Goal: Information Seeking & Learning: Learn about a topic

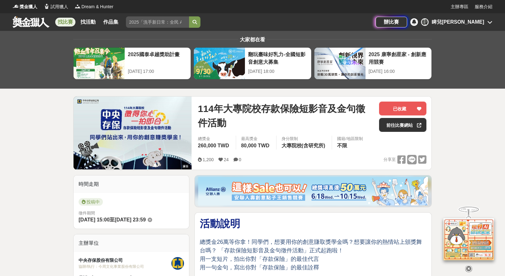
click at [477, 25] on div "睥兒[PERSON_NAME]" at bounding box center [458, 22] width 52 height 8
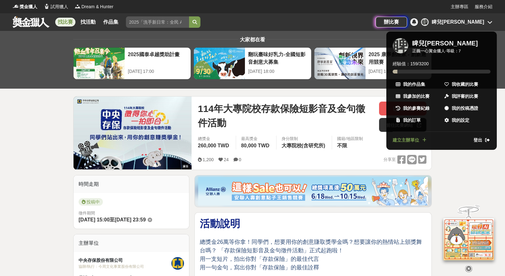
click at [413, 83] on span "我的作品集" at bounding box center [414, 84] width 22 height 7
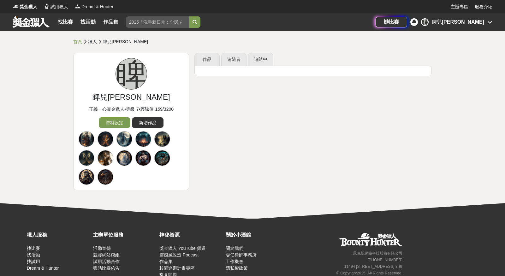
click at [486, 23] on div "睥 睥兒[PERSON_NAME]" at bounding box center [456, 22] width 71 height 8
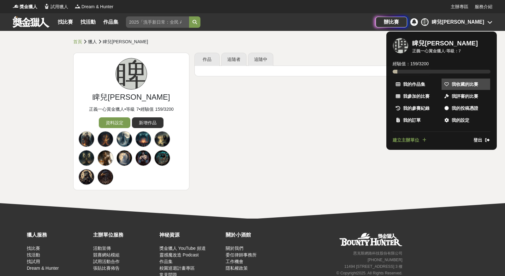
click at [473, 87] on link "我收藏的比賽" at bounding box center [466, 84] width 49 height 11
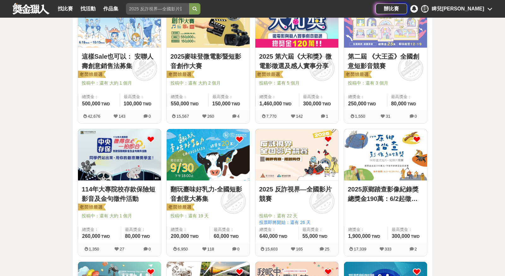
scroll to position [105, 0]
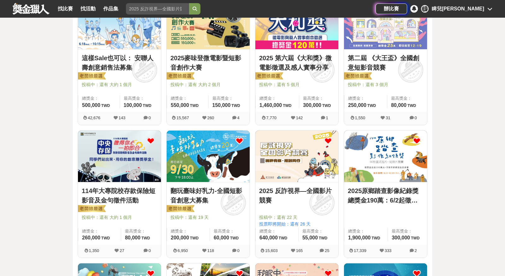
click at [130, 184] on div "[DATE]大專院校存款保險短影音及金句徵件活動 投稿中：還有 大約 1 個月 總獎金： 260,000 260,000 TWD 最高獎金： 80,000 T…" at bounding box center [119, 213] width 83 height 62
click at [122, 166] on img at bounding box center [119, 156] width 83 height 51
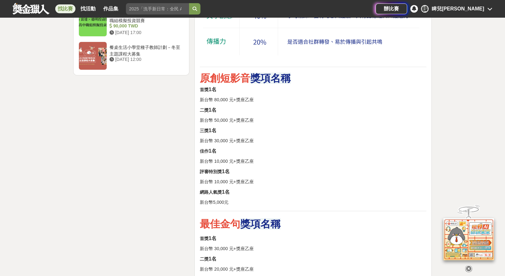
scroll to position [912, 0]
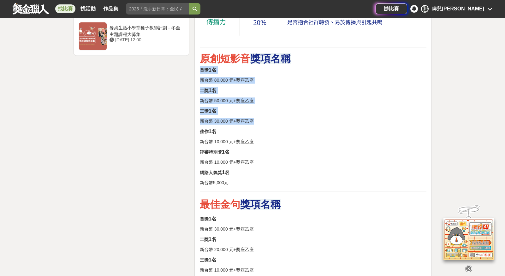
drag, startPoint x: 201, startPoint y: 67, endPoint x: 285, endPoint y: 127, distance: 103.2
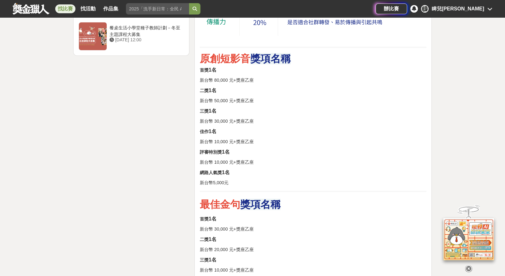
click at [285, 128] on p "佳作 1名" at bounding box center [313, 132] width 227 height 8
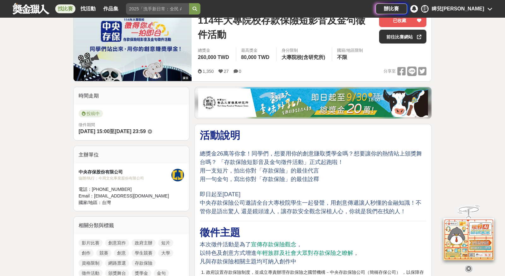
scroll to position [0, 0]
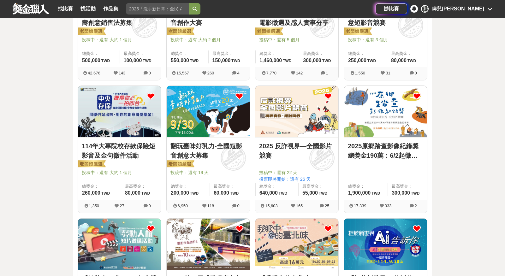
scroll to position [151, 0]
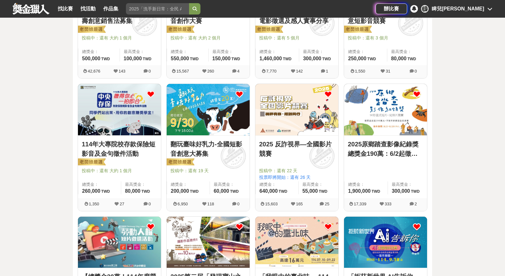
click at [301, 130] on img at bounding box center [296, 109] width 83 height 51
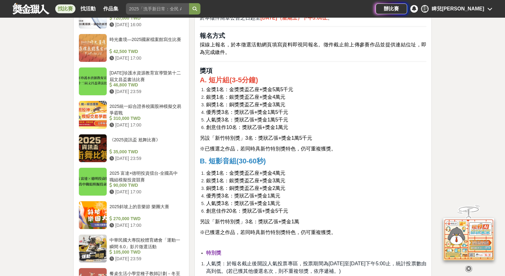
scroll to position [645, 0]
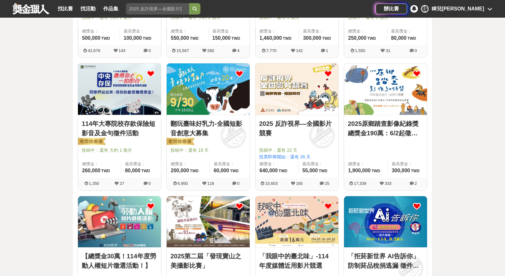
scroll to position [190, 0]
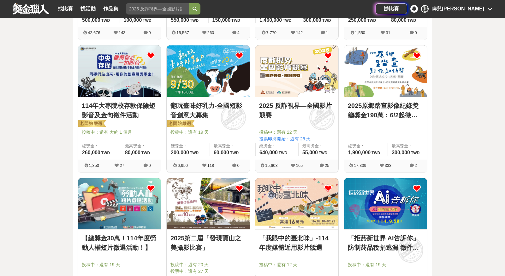
click at [388, 98] on div "2025原鄉踏查影像紀錄獎 總獎金190萬：6/2起徵件90秒內直式短片、紀錄片競賽 總獎金： 1,900,000 190 萬 TWD 最高獎金： 300,0…" at bounding box center [385, 128] width 83 height 62
click at [381, 71] on img at bounding box center [385, 70] width 83 height 51
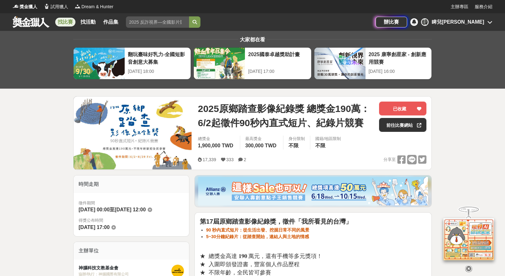
scroll to position [15, 0]
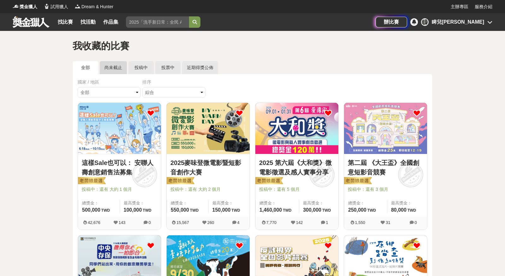
click at [118, 68] on link "尚未截止" at bounding box center [113, 67] width 27 height 13
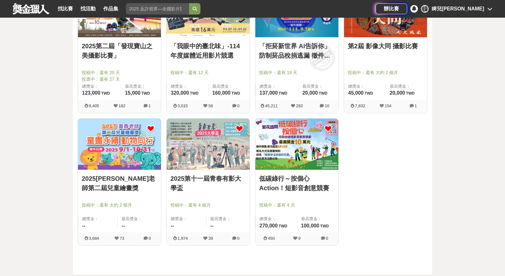
scroll to position [380, 0]
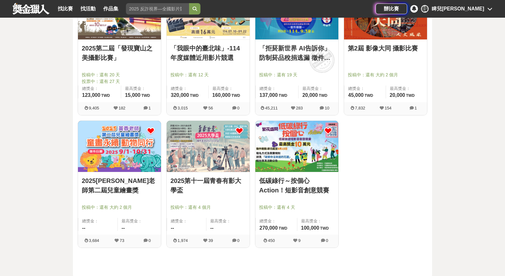
click at [289, 154] on img at bounding box center [296, 146] width 83 height 51
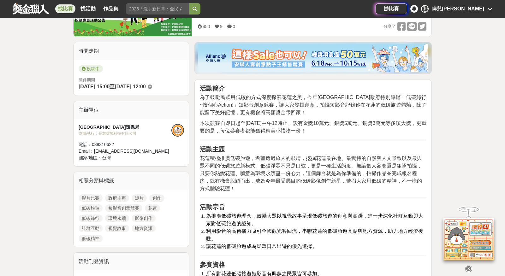
scroll to position [29, 0]
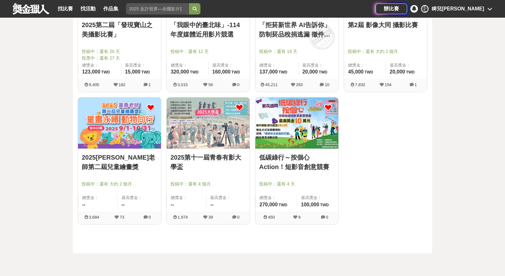
scroll to position [394, 0]
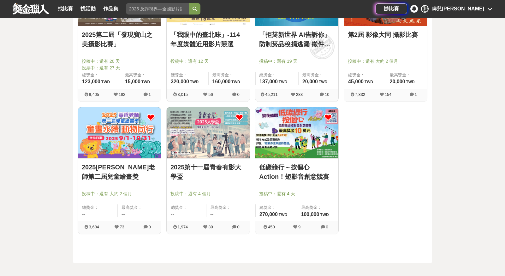
click at [212, 150] on img at bounding box center [208, 132] width 83 height 51
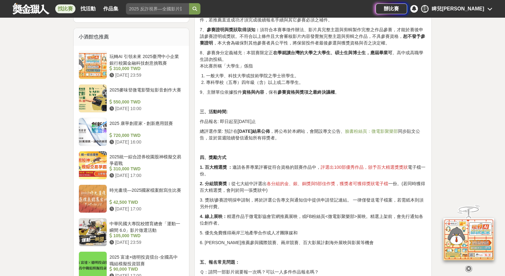
scroll to position [502, 0]
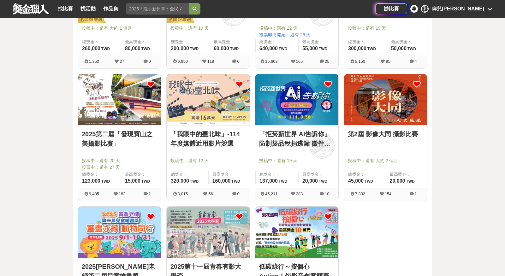
scroll to position [293, 0]
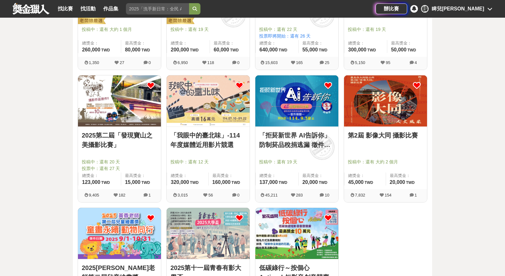
click at [395, 116] on img at bounding box center [385, 100] width 83 height 51
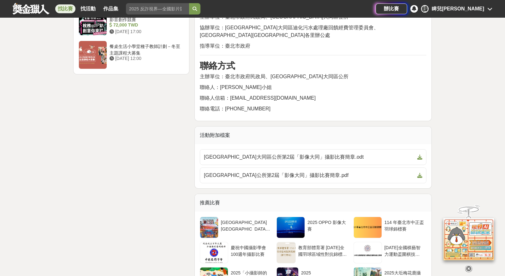
scroll to position [869, 0]
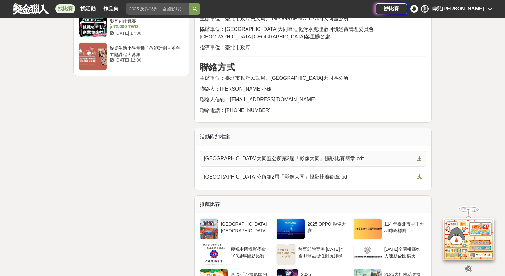
click at [296, 155] on span "[GEOGRAPHIC_DATA]大同區公所第2屆「影像大同」攝影比賽簡章.odt" at bounding box center [309, 159] width 211 height 8
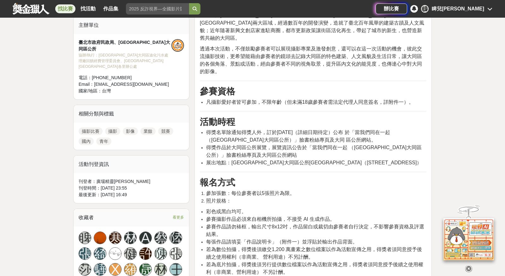
scroll to position [0, 0]
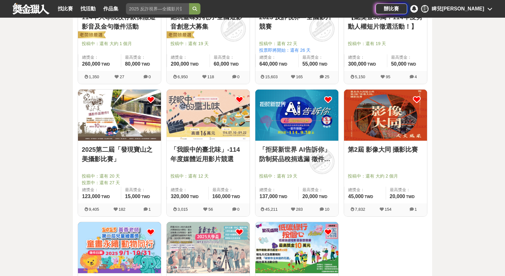
scroll to position [264, 0]
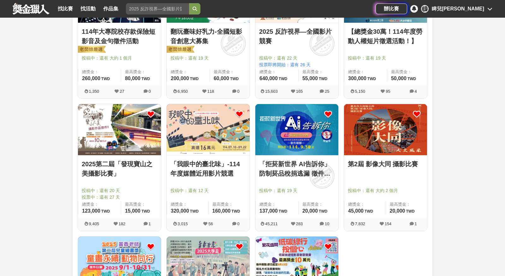
click at [297, 149] on img at bounding box center [296, 129] width 83 height 51
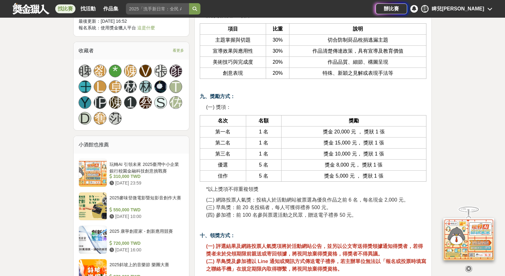
scroll to position [649, 0]
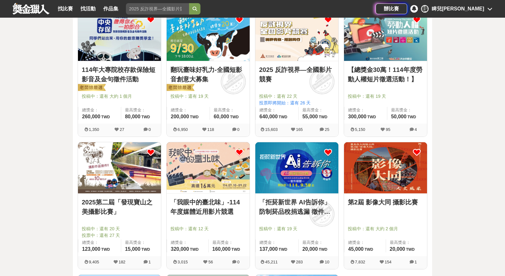
scroll to position [225, 0]
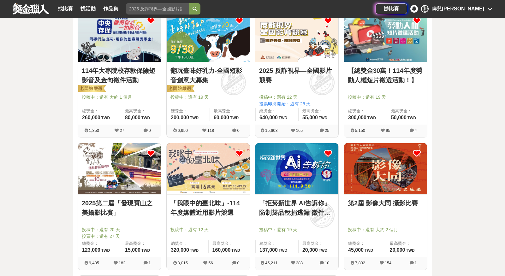
click at [213, 182] on img at bounding box center [208, 168] width 83 height 51
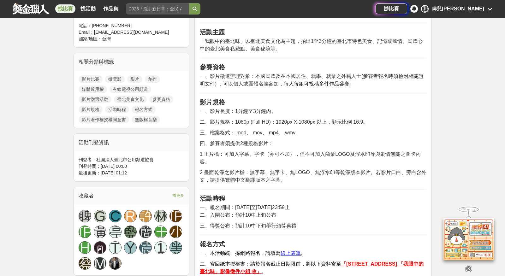
scroll to position [260, 0]
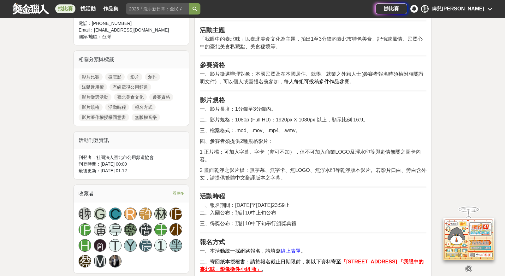
click at [468, 268] on icon at bounding box center [468, 268] width 7 height 7
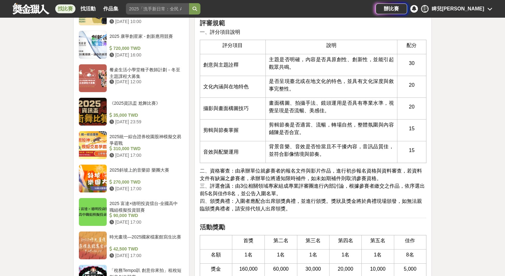
scroll to position [599, 0]
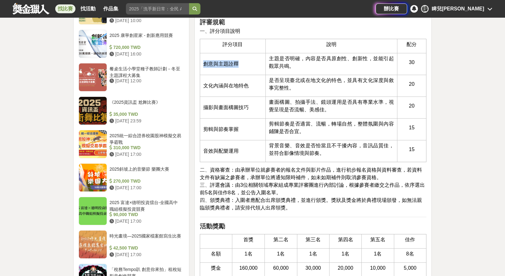
drag, startPoint x: 205, startPoint y: 62, endPoint x: 246, endPoint y: 60, distance: 40.4
click at [246, 61] on td "創意與主題詮釋" at bounding box center [233, 64] width 66 height 22
click at [246, 60] on td "創意與主題詮釋" at bounding box center [233, 64] width 66 height 22
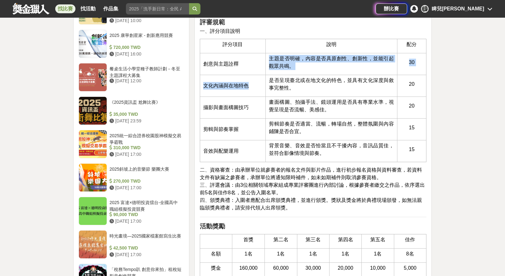
drag, startPoint x: 269, startPoint y: 56, endPoint x: 309, endPoint y: 72, distance: 43.0
click at [309, 73] on td "主題是否明確，內容是否具原創性、創新性，並能引起觀眾共鳴。" at bounding box center [331, 64] width 132 height 22
click at [309, 72] on td "主題是否明確，內容是否具原創性、創新性，並能引起觀眾共鳴。" at bounding box center [331, 64] width 132 height 22
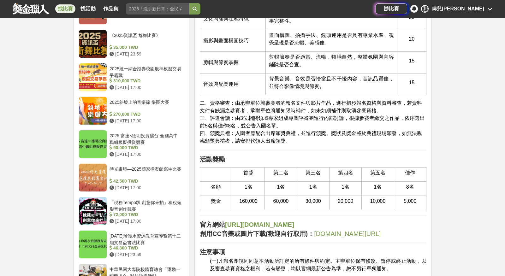
scroll to position [667, 0]
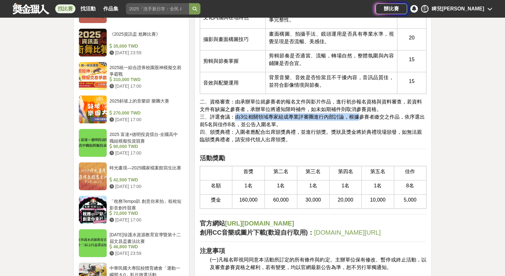
drag, startPoint x: 234, startPoint y: 117, endPoint x: 358, endPoint y: 115, distance: 123.4
click at [360, 116] on span "評選會議：由3位相關領域專家組成專業評審團進行內部討論，根據參賽者繳交之作品，依序選出前5名與佳作8名，並公告入圍名單。" at bounding box center [312, 120] width 225 height 13
click at [358, 115] on span "評選會議：由3位相關領域專家組成專業評審團進行內部討論，根據參賽者繳交之作品，依序選出前5名與佳作8名，並公告入圍名單。" at bounding box center [312, 120] width 225 height 13
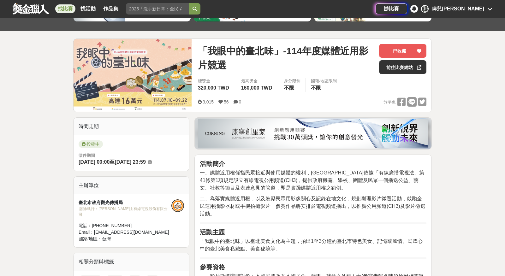
scroll to position [56, 0]
